Goal: Information Seeking & Learning: Learn about a topic

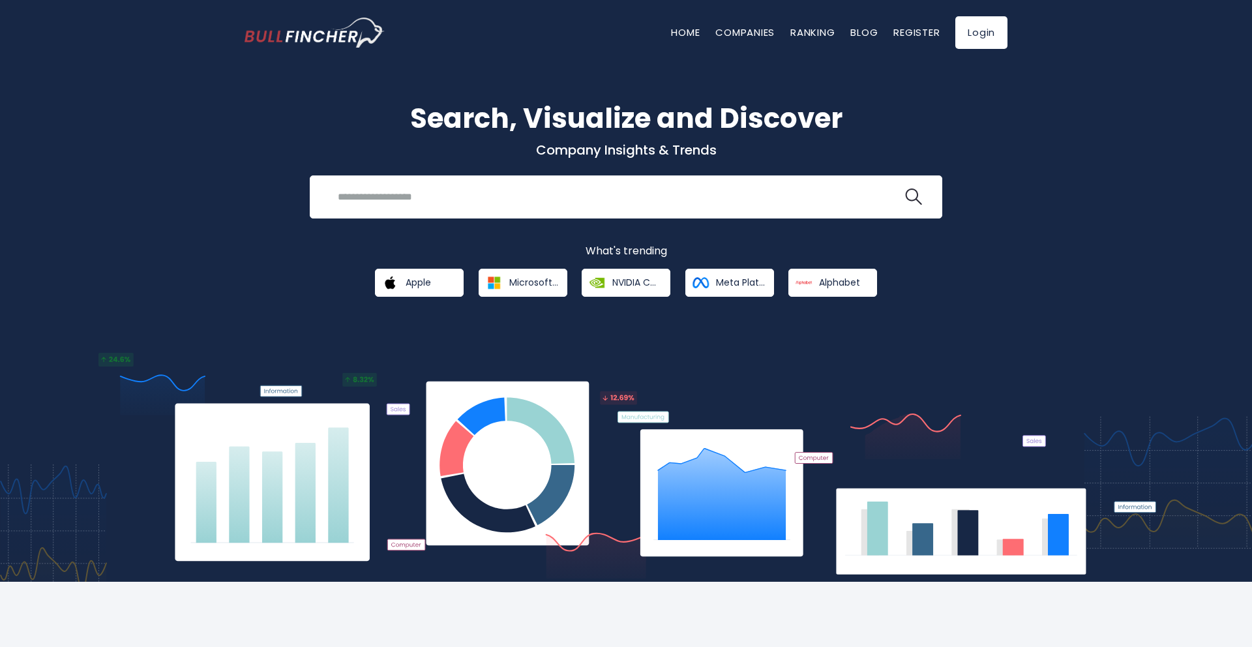
scroll to position [8, 0]
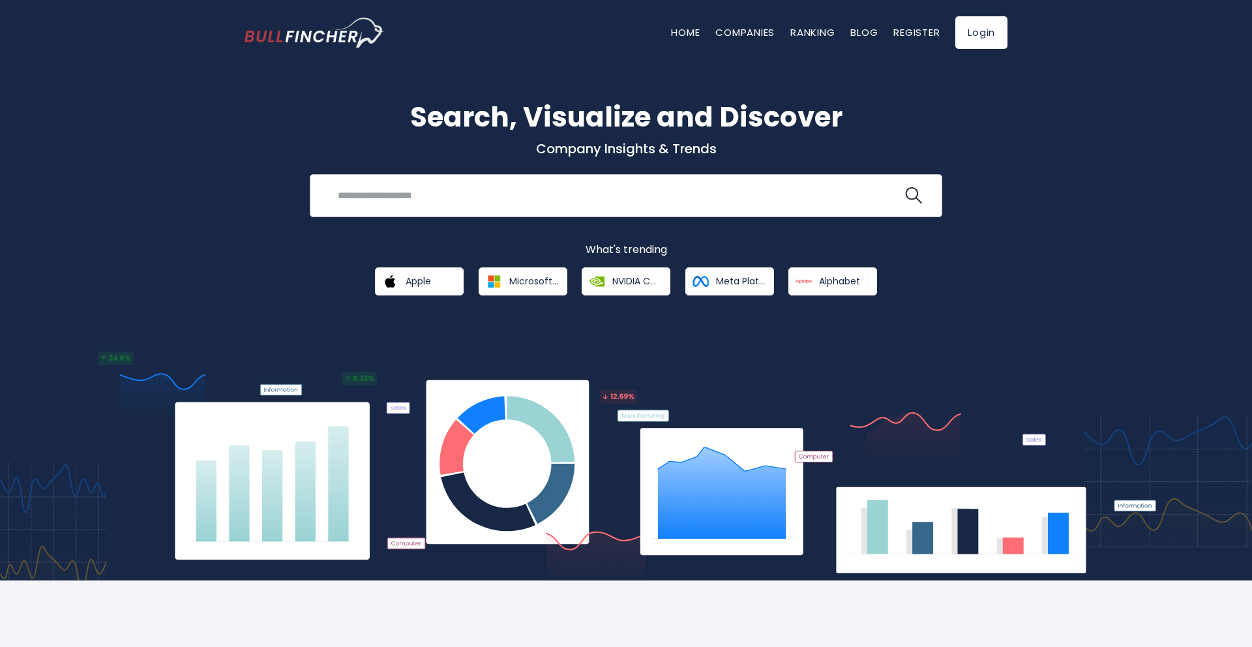
click at [392, 177] on div "Recent searches Trending searches Apple Overview" at bounding box center [626, 195] width 633 height 43
click at [381, 188] on input "search" at bounding box center [616, 195] width 573 height 24
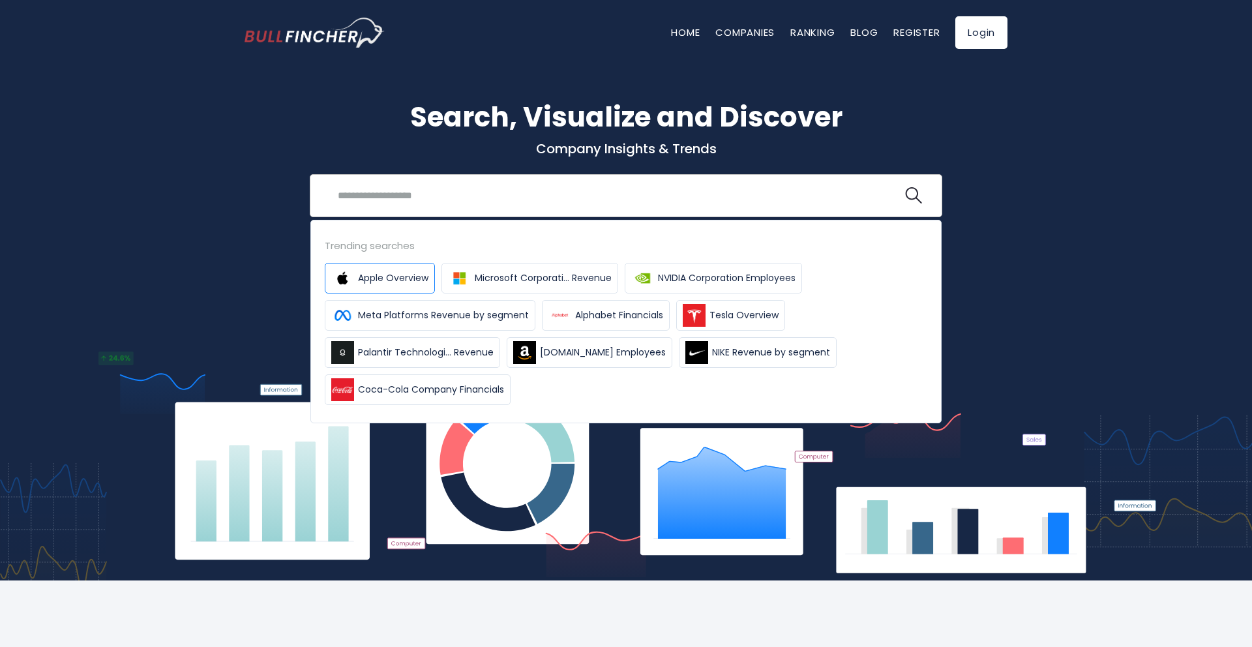
click at [374, 275] on span "Apple Overview" at bounding box center [393, 278] width 70 height 14
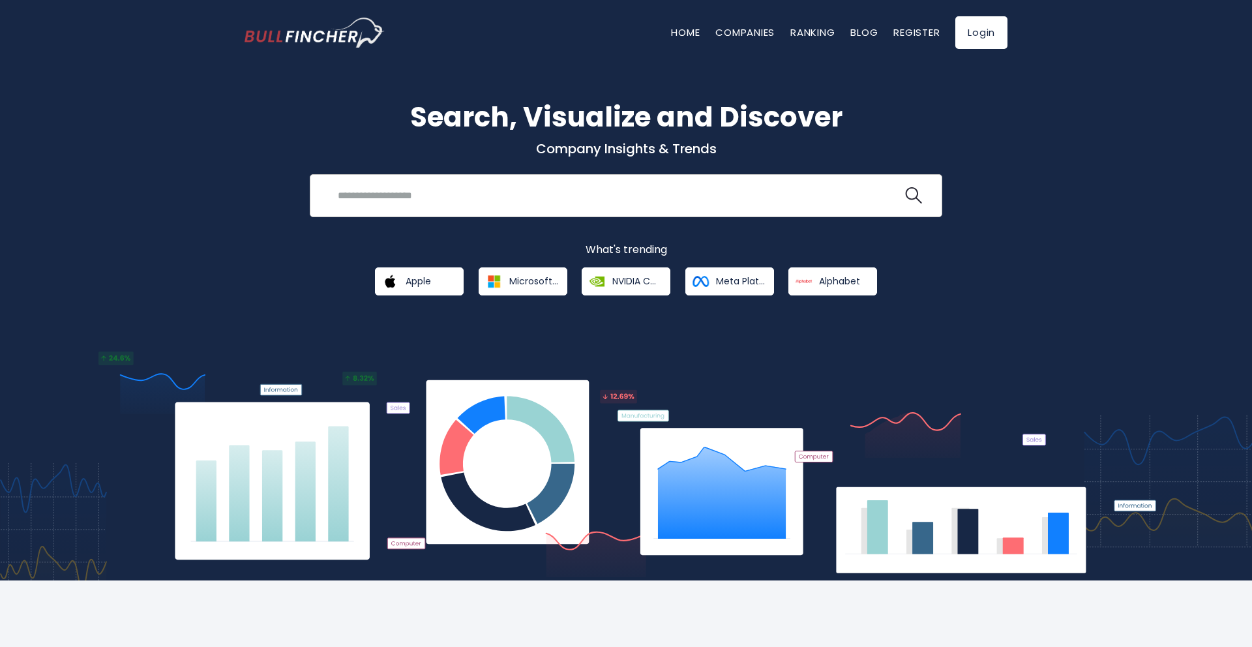
click at [404, 187] on input "search" at bounding box center [616, 195] width 573 height 24
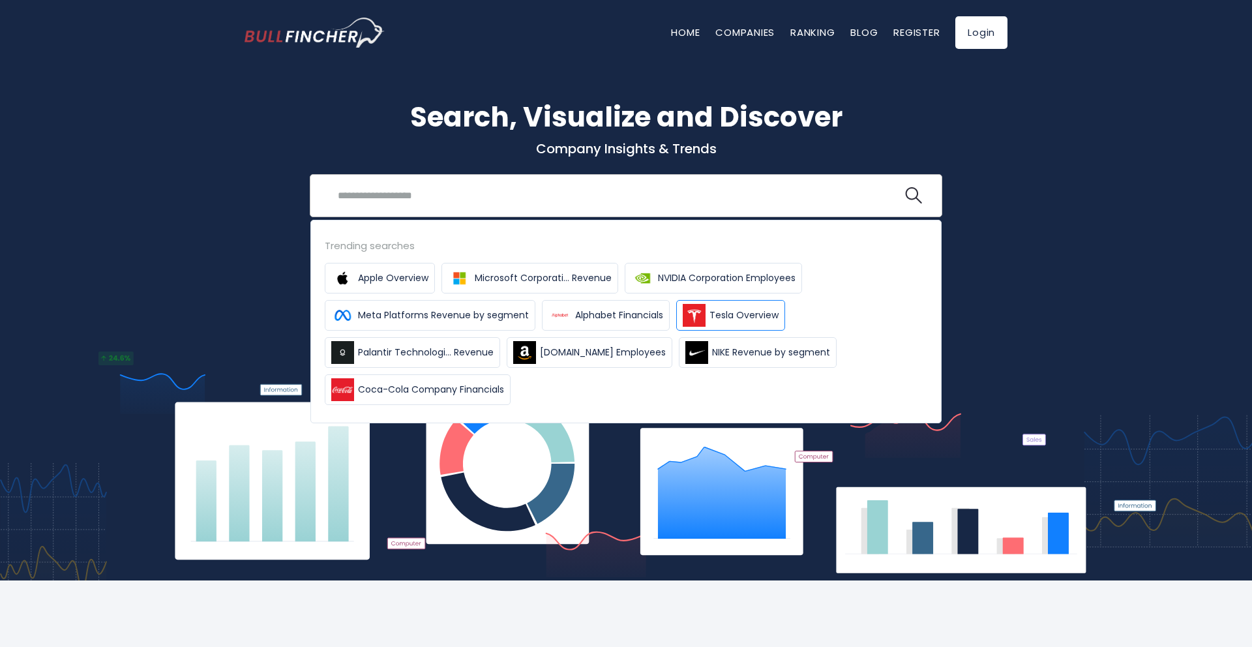
click at [739, 317] on span "Tesla Overview" at bounding box center [744, 316] width 69 height 14
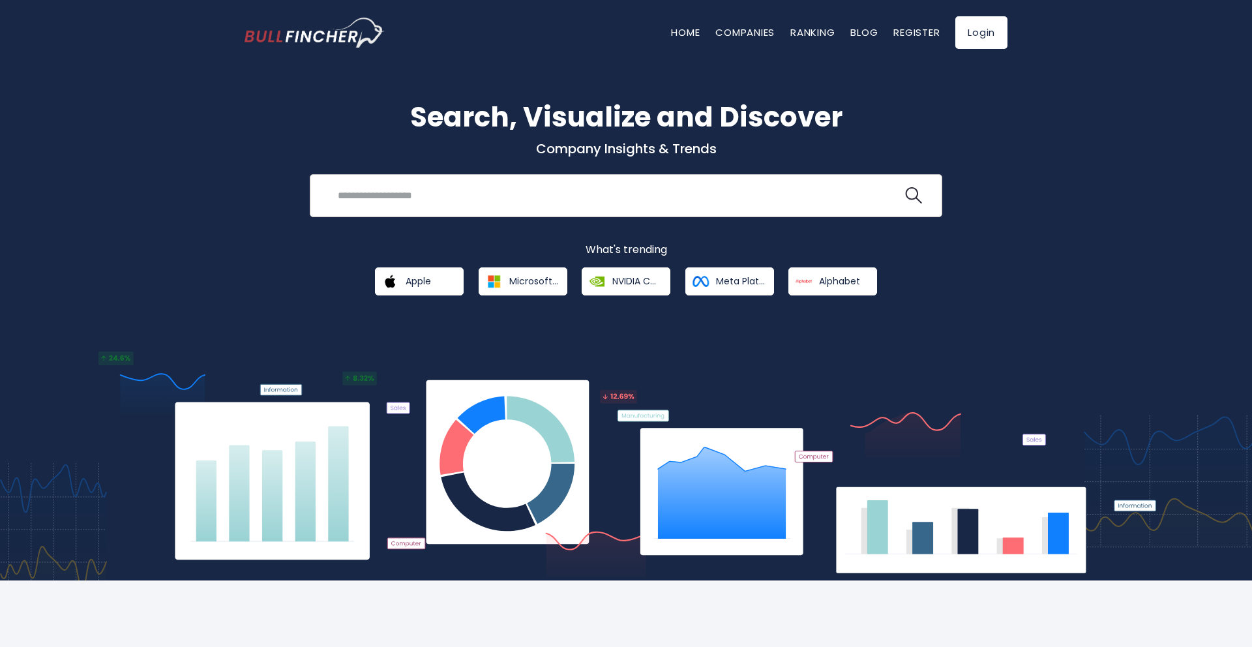
click at [386, 209] on div "Recent searches Trending searches Apple Overview" at bounding box center [626, 195] width 633 height 43
click at [385, 205] on input "search" at bounding box center [616, 195] width 573 height 24
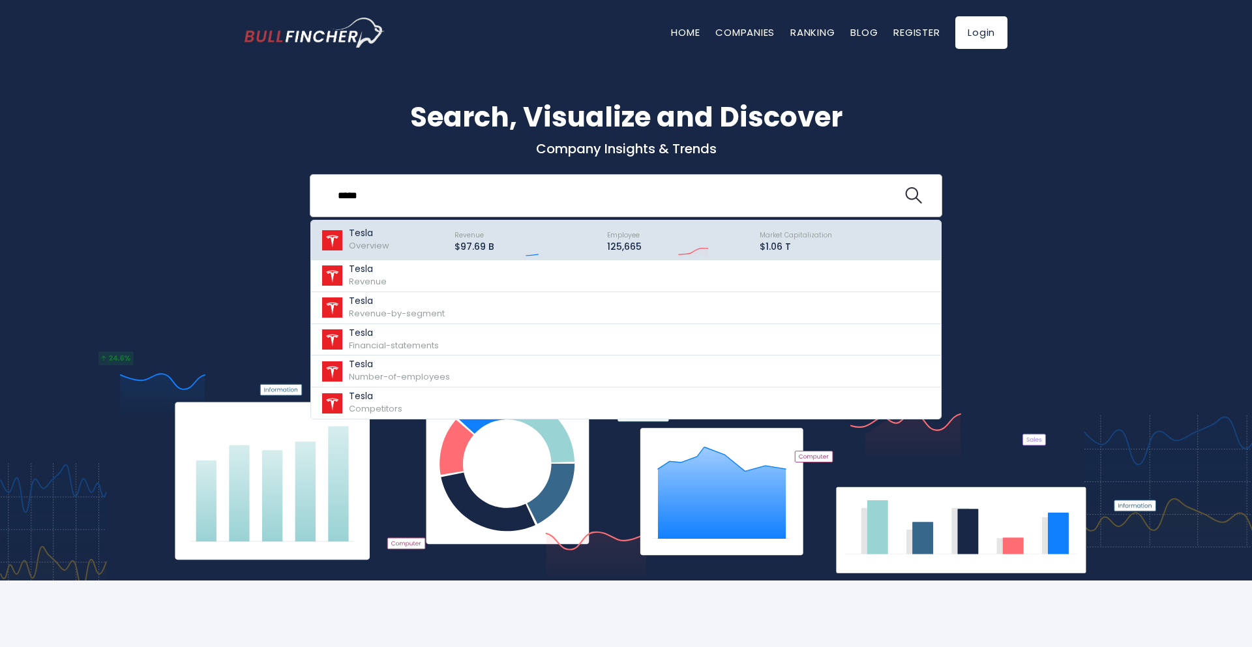
type input "*****"
click at [378, 232] on p "Tesla" at bounding box center [369, 233] width 40 height 11
click at [371, 234] on p "Tesla" at bounding box center [369, 233] width 40 height 11
click at [409, 240] on div "Tesla Overview" at bounding box center [382, 240] width 122 height 33
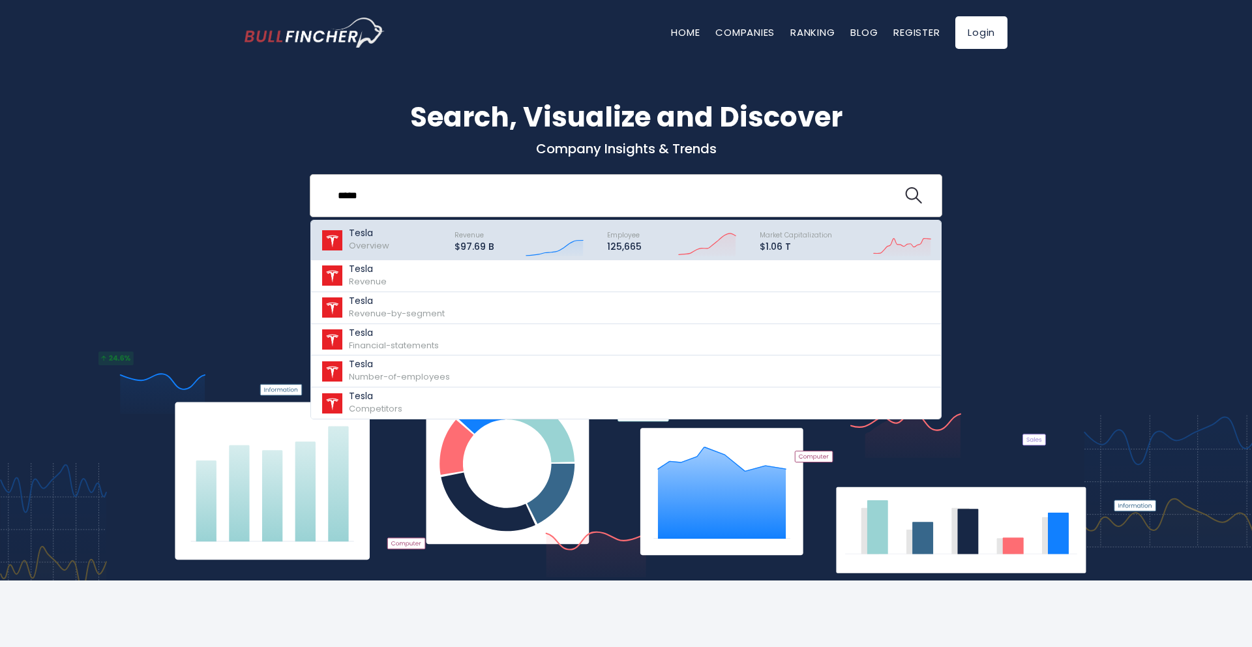
click at [409, 240] on div "Tesla Overview" at bounding box center [382, 240] width 122 height 33
click at [423, 239] on div "Tesla Overview" at bounding box center [382, 240] width 122 height 33
click at [372, 239] on span "Overview" at bounding box center [369, 245] width 40 height 12
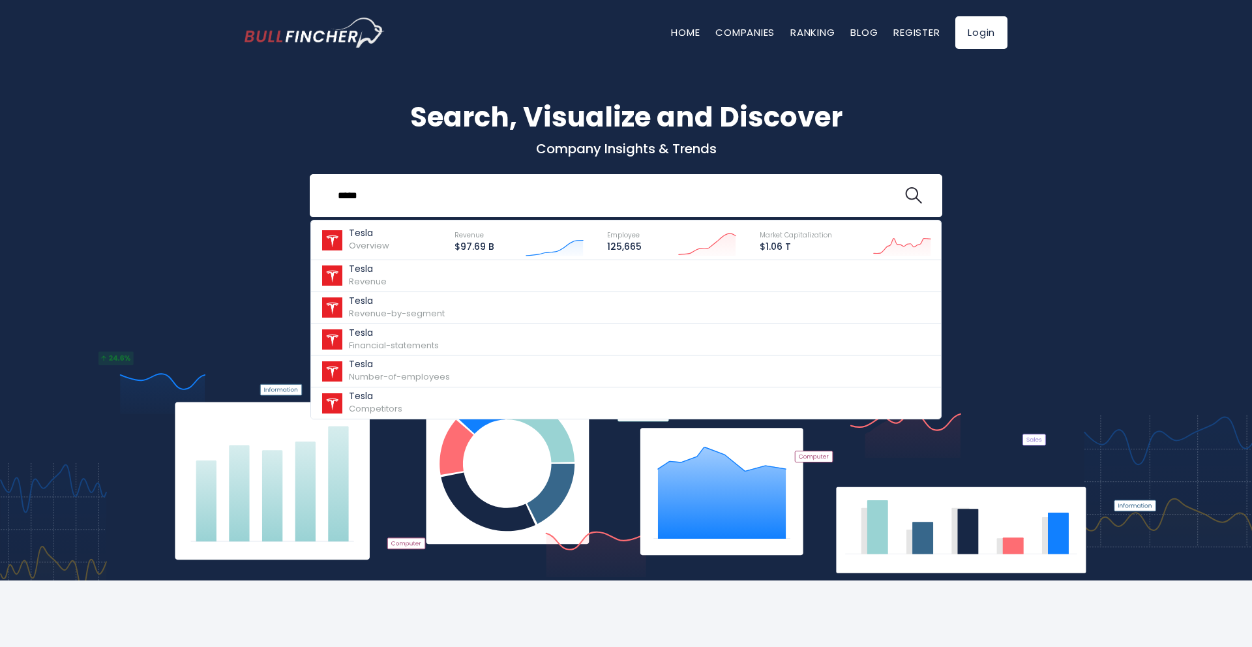
click at [169, 260] on div "Search, Visualize and Discover Company Insights & Trends ***** Tesla Overview R…" at bounding box center [626, 309] width 1252 height 543
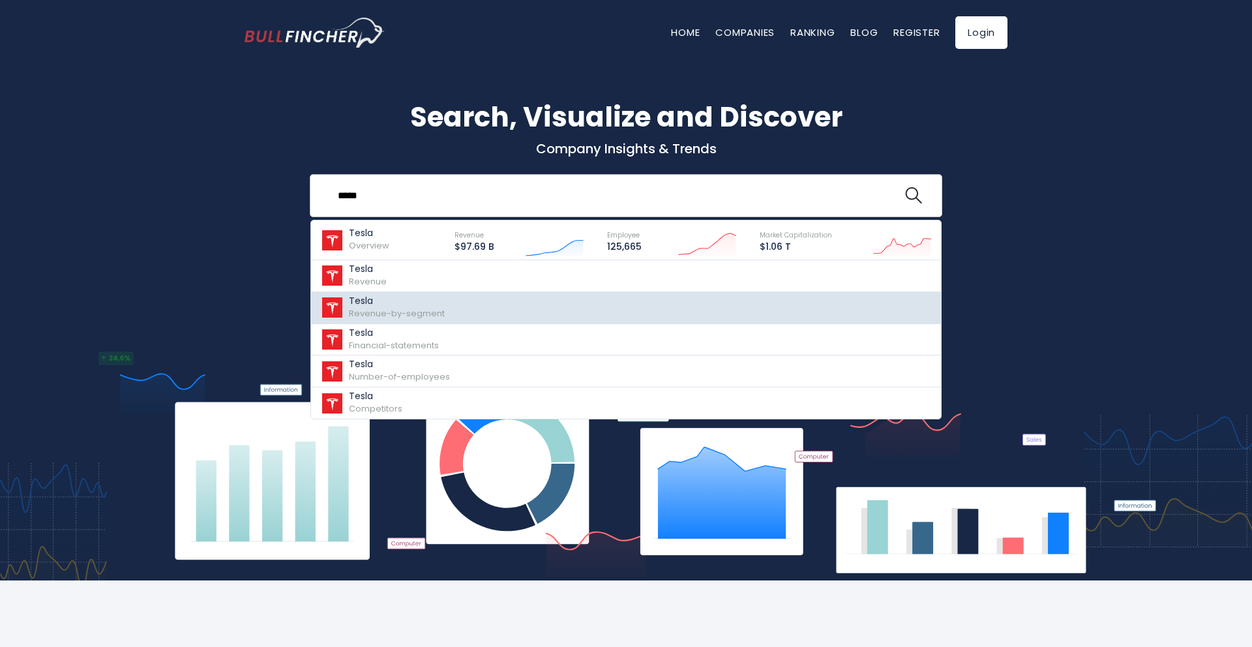
click at [370, 306] on div "Tesla Revenue-by-segment" at bounding box center [397, 307] width 96 height 25
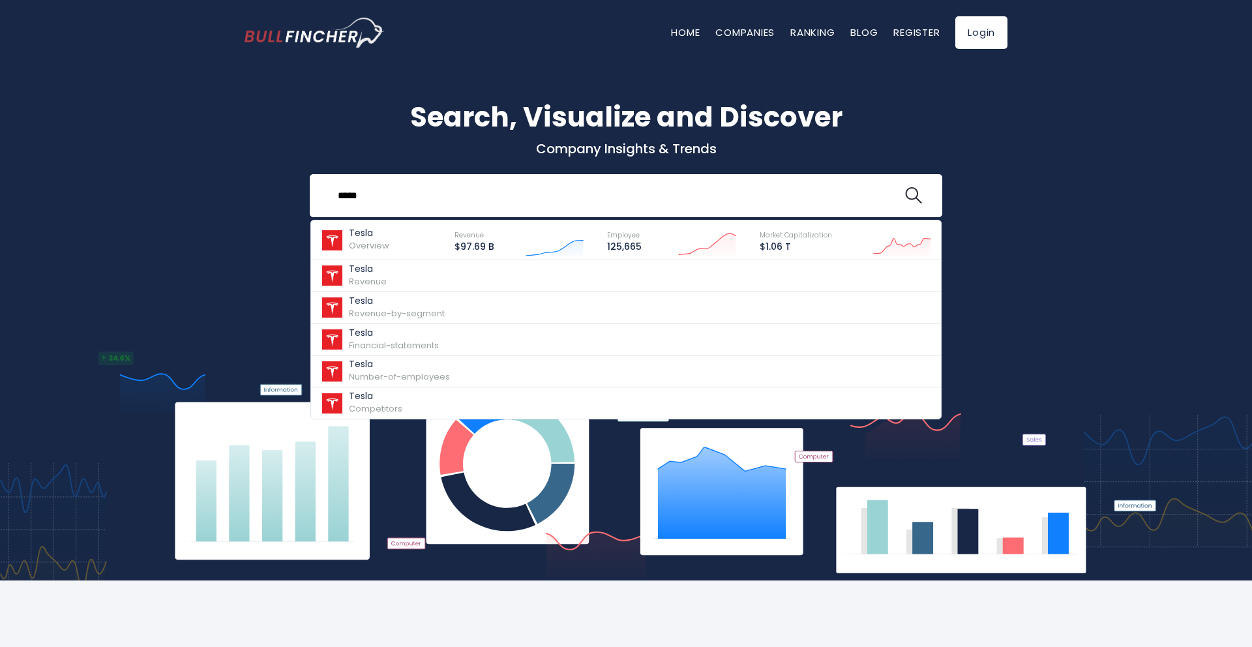
drag, startPoint x: 371, startPoint y: 191, endPoint x: 230, endPoint y: 164, distance: 143.5
click at [230, 164] on div "Search, Visualize and Discover Company Insights & Trends ***** Tesla Overview R…" at bounding box center [626, 309] width 1252 height 543
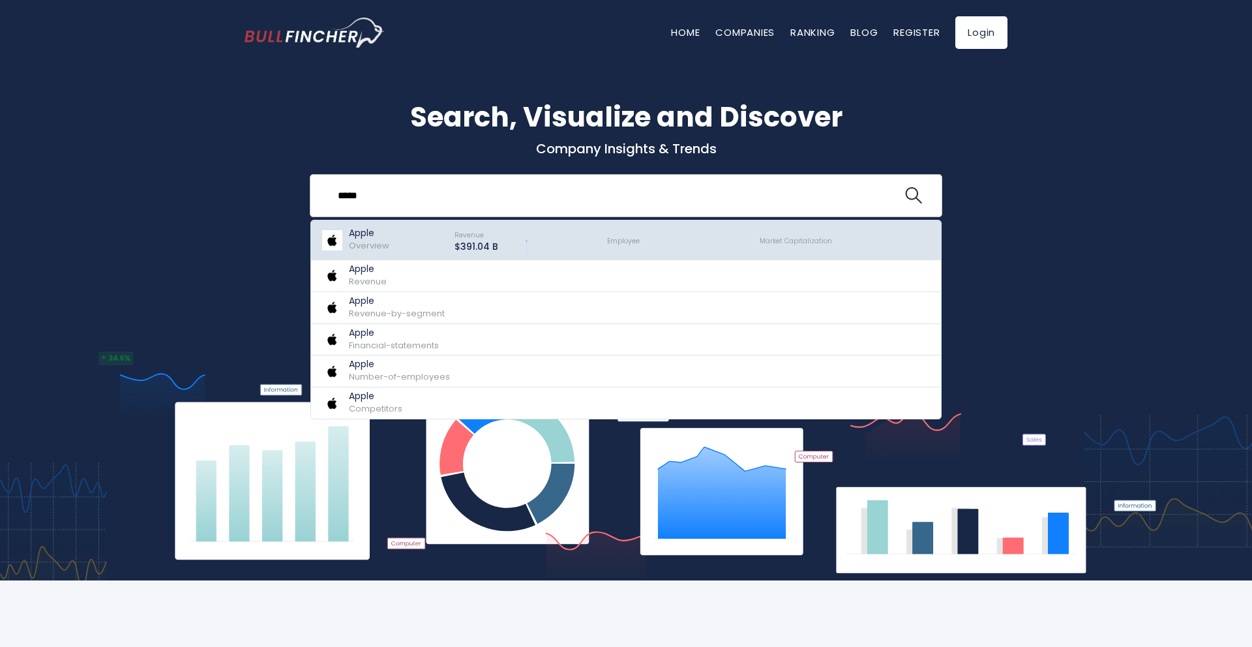
type input "*****"
click at [354, 237] on p "Apple" at bounding box center [369, 233] width 40 height 11
click at [386, 237] on p "Apple" at bounding box center [369, 233] width 40 height 11
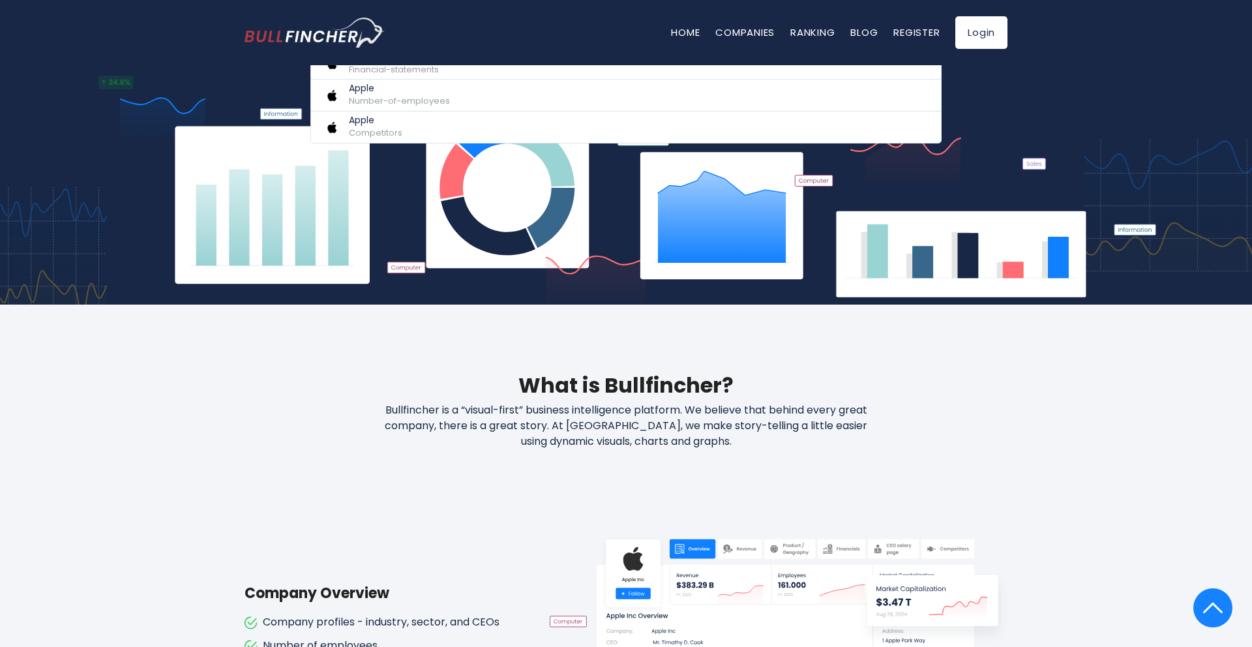
scroll to position [0, 0]
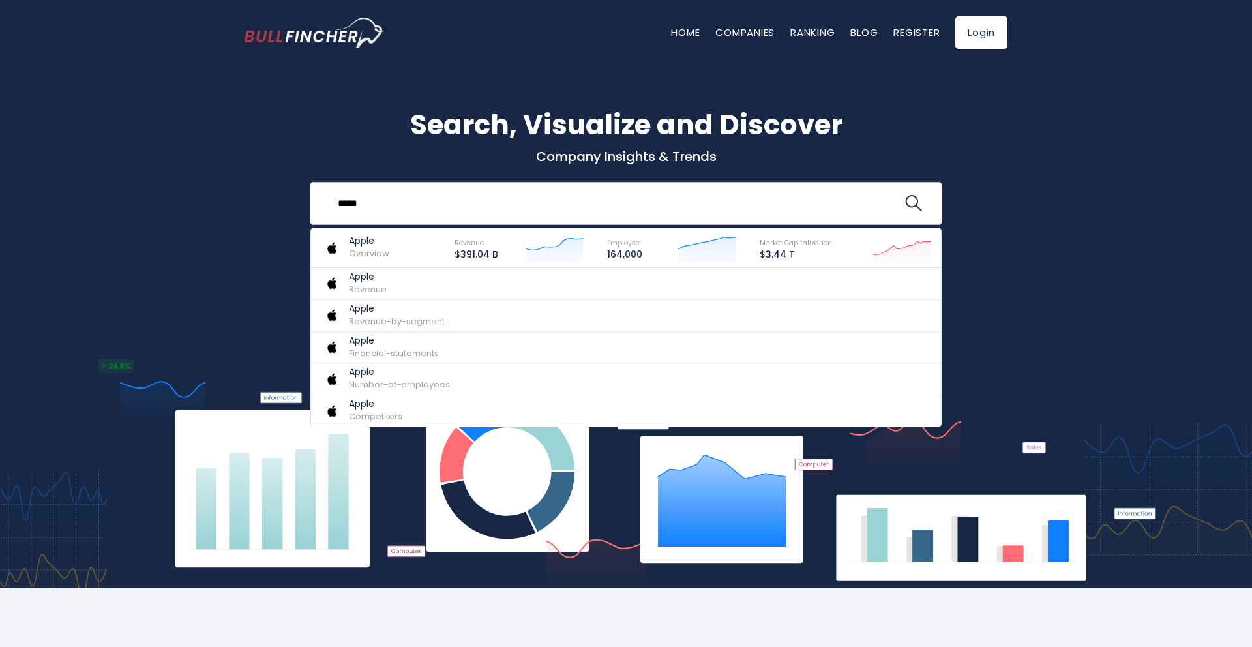
click at [389, 200] on input "*****" at bounding box center [616, 203] width 573 height 24
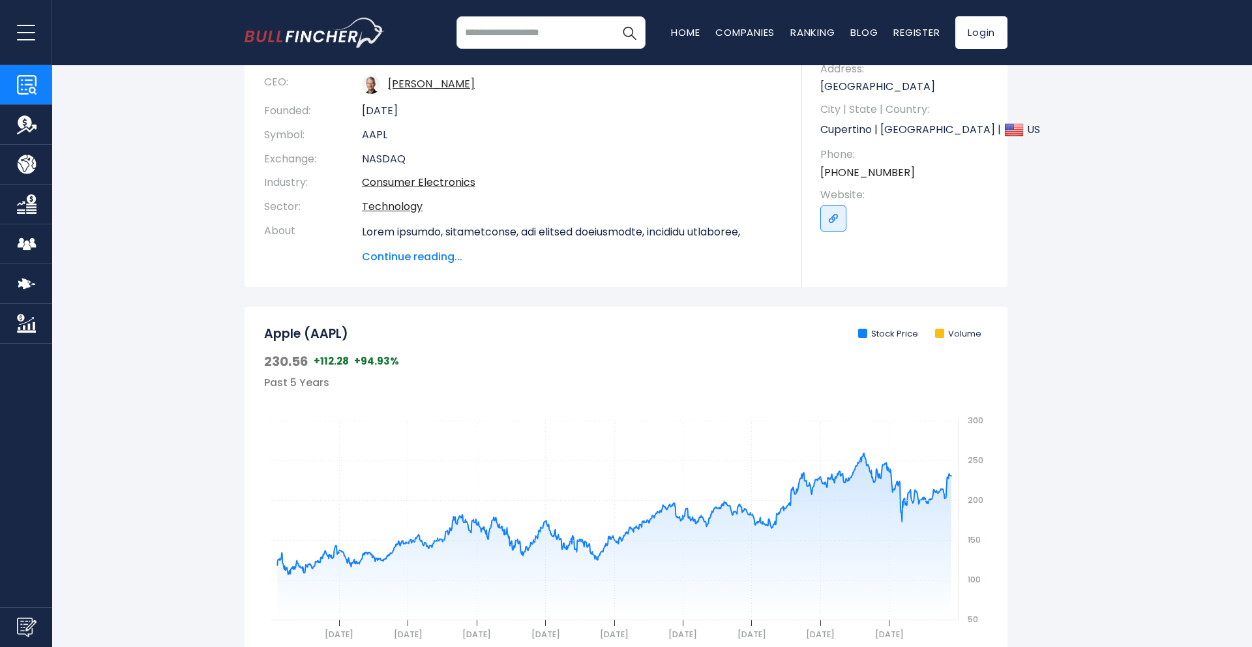
scroll to position [477, 0]
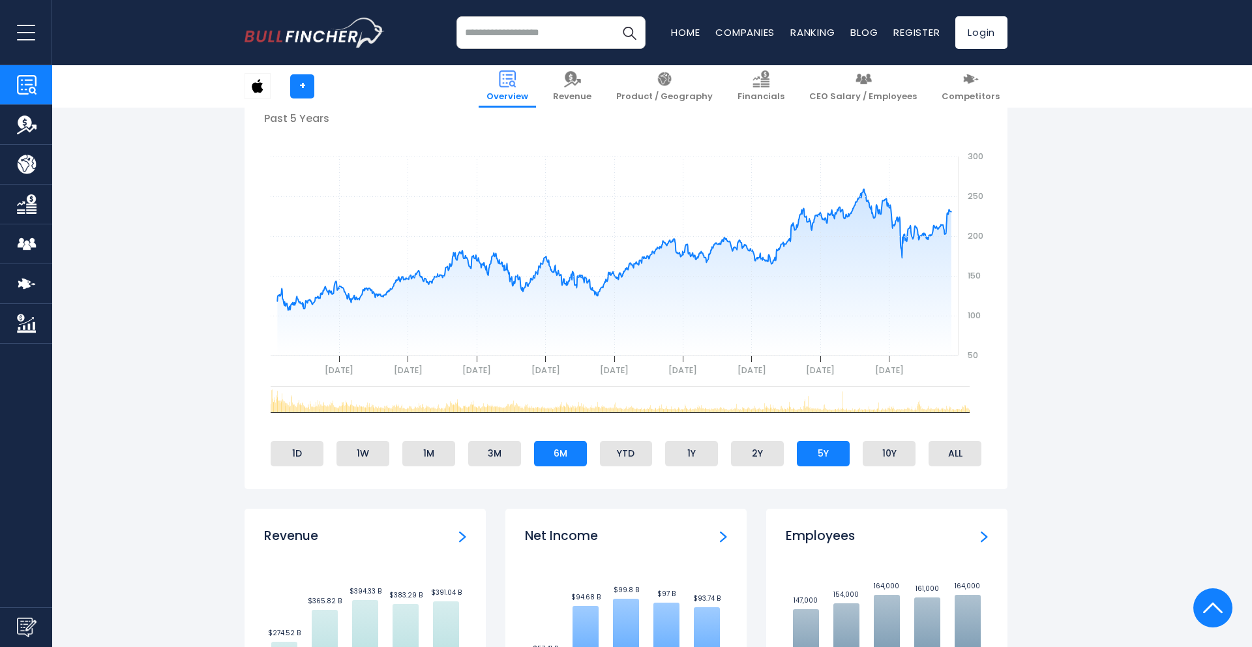
click at [558, 455] on li "6M" at bounding box center [560, 453] width 53 height 25
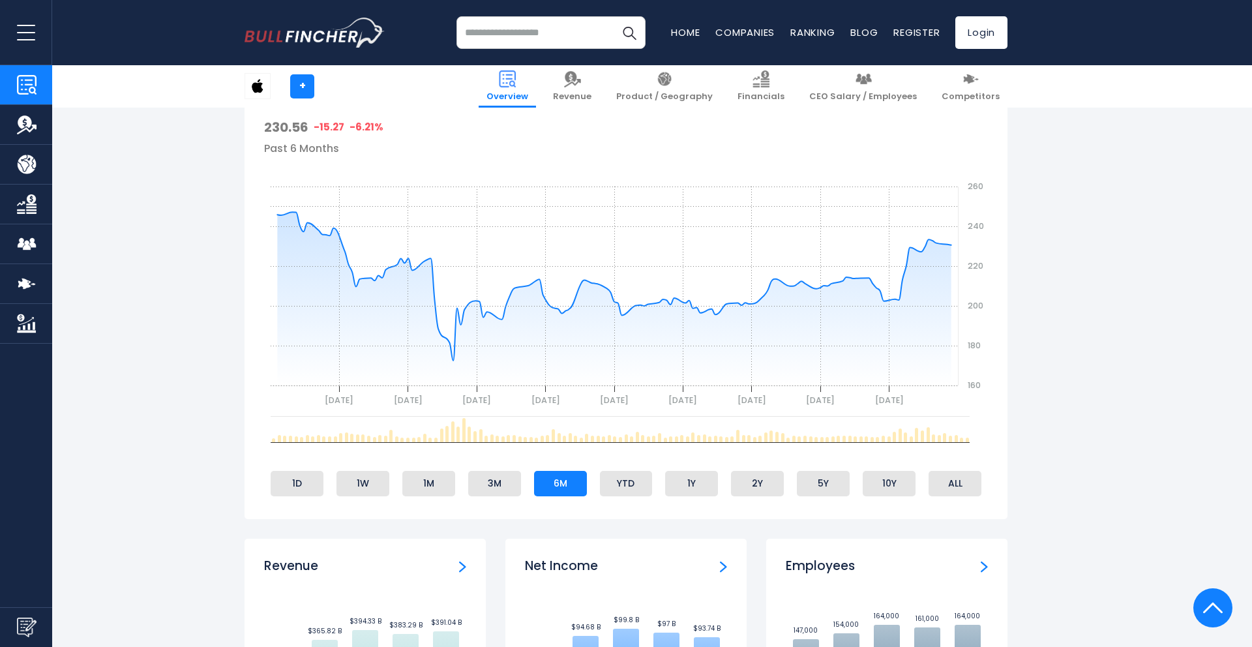
scroll to position [447, 0]
